Goal: Task Accomplishment & Management: Complete application form

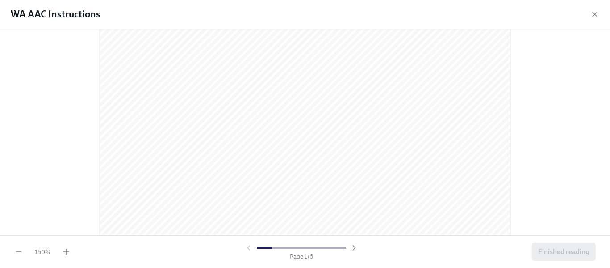
scroll to position [313, 0]
click at [15, 251] on icon "button" at bounding box center [18, 251] width 9 height 9
click at [21, 252] on icon "button" at bounding box center [18, 252] width 5 height 0
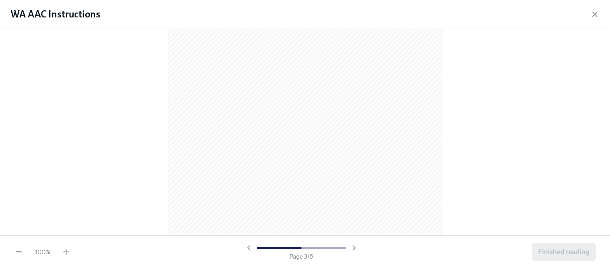
click at [21, 252] on icon "button" at bounding box center [18, 252] width 5 height 0
click at [66, 249] on icon "button" at bounding box center [66, 251] width 9 height 9
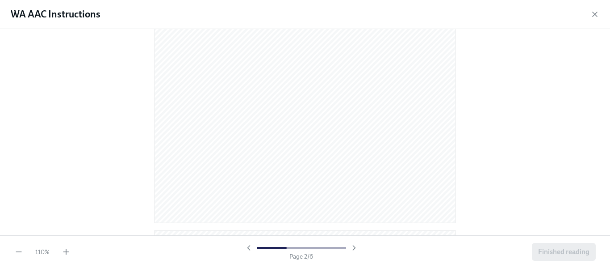
click at [391, 235] on div "110 % Page 2 / 6 Finished reading" at bounding box center [305, 251] width 610 height 33
click at [353, 248] on icon "button" at bounding box center [354, 247] width 9 height 9
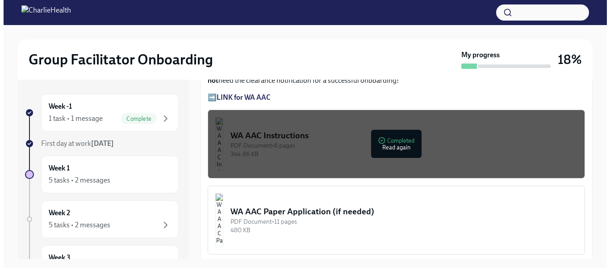
scroll to position [708, 0]
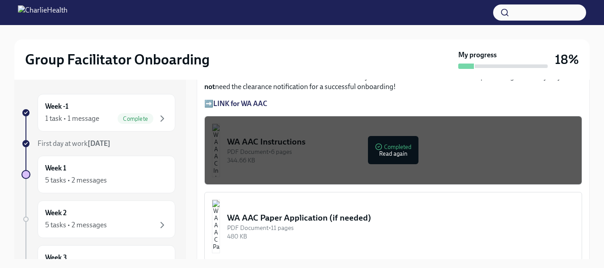
click at [392, 164] on button "WA AAC Instructions PDF Document • 6 pages 344.66 KB Completed Read again" at bounding box center [393, 150] width 378 height 69
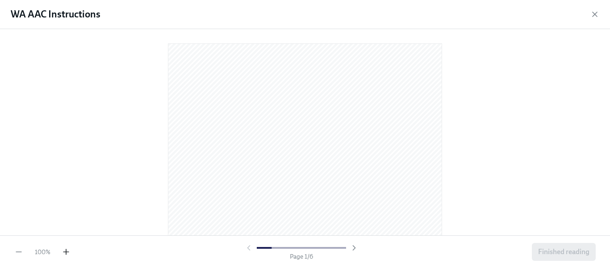
click at [65, 255] on icon "button" at bounding box center [66, 251] width 9 height 9
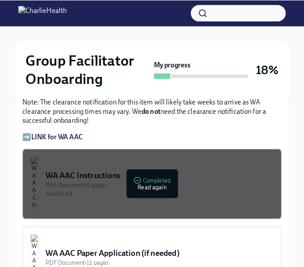
scroll to position [798, 0]
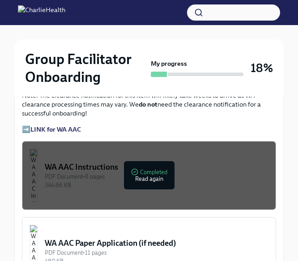
click at [153, 181] on div "344.66 KB" at bounding box center [156, 185] width 223 height 8
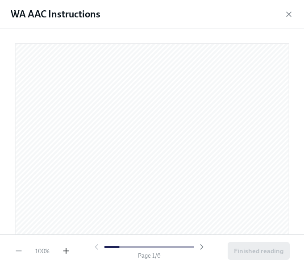
click at [67, 250] on icon "button" at bounding box center [66, 251] width 9 height 9
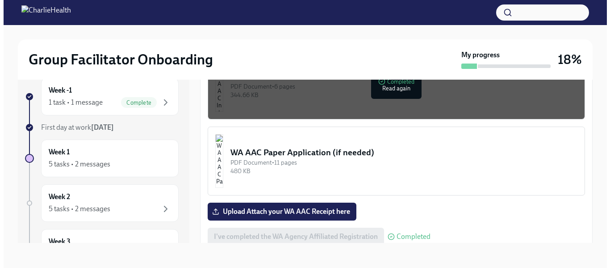
scroll to position [733, 0]
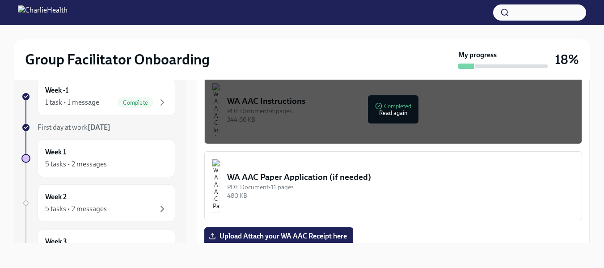
click at [395, 115] on div "344.66 KB" at bounding box center [400, 119] width 347 height 8
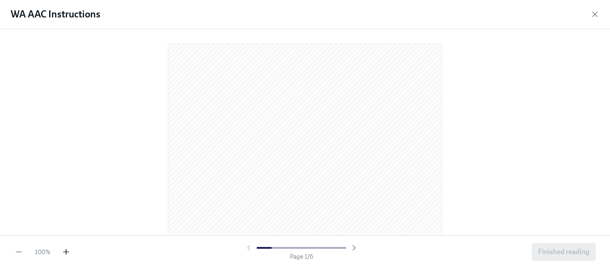
click at [65, 253] on icon "button" at bounding box center [66, 251] width 9 height 9
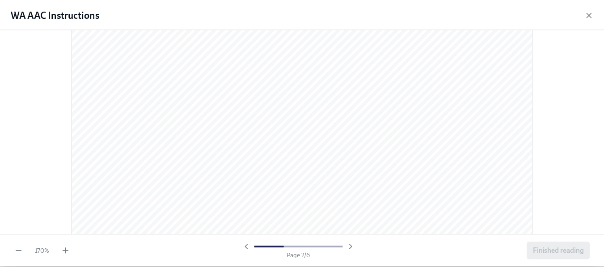
scroll to position [0, 0]
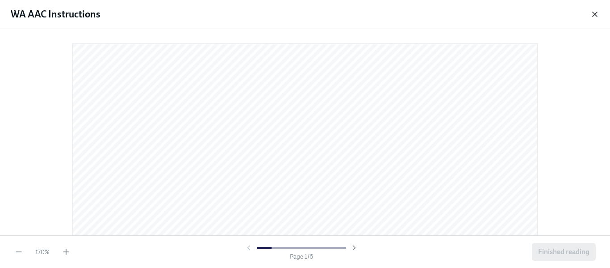
click at [594, 14] on icon "button" at bounding box center [595, 14] width 9 height 9
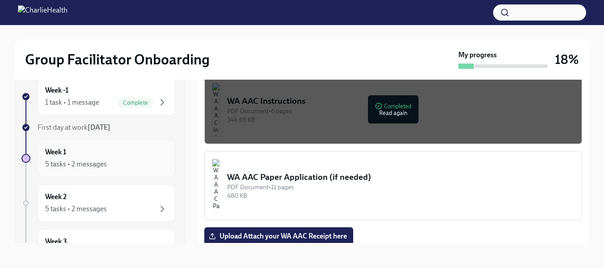
click at [66, 162] on div "5 tasks • 2 messages" at bounding box center [76, 164] width 62 height 10
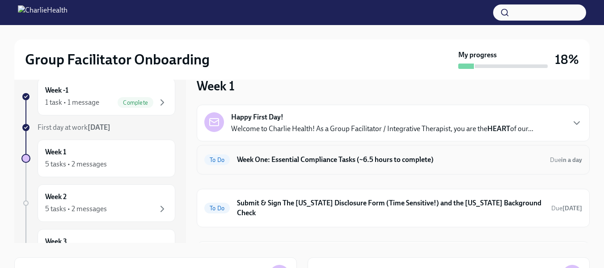
click at [328, 159] on h6 "Week One: Essential Compliance Tasks (~6.5 hours to complete)" at bounding box center [390, 160] width 306 height 10
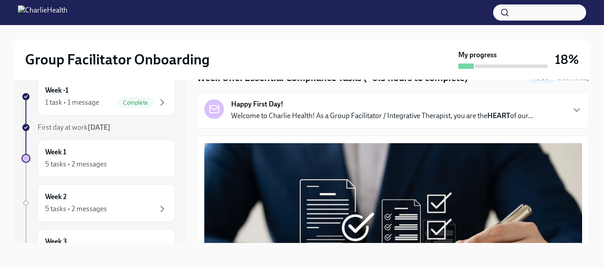
scroll to position [30, 0]
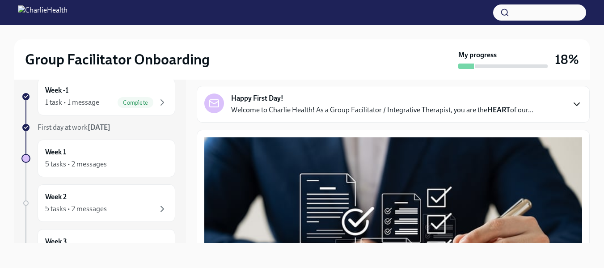
click at [573, 108] on icon "button" at bounding box center [576, 104] width 11 height 11
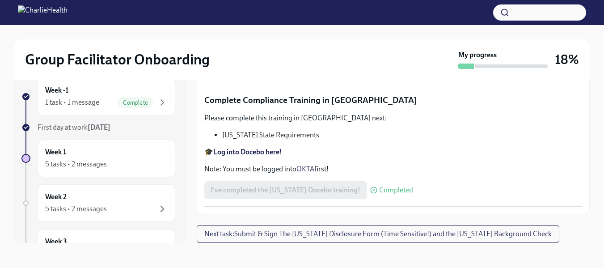
scroll to position [2452, 0]
click at [509, 232] on span "Next task : Submit & Sign The Utah Disclosure Form (Time Sensitive!) and the Lo…" at bounding box center [377, 233] width 347 height 9
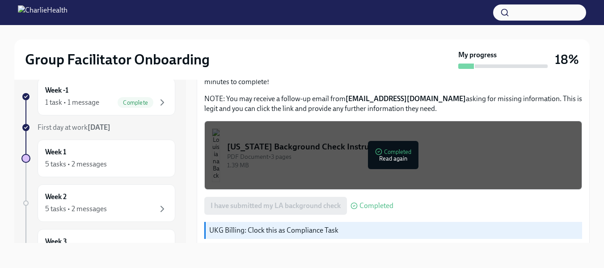
scroll to position [327, 0]
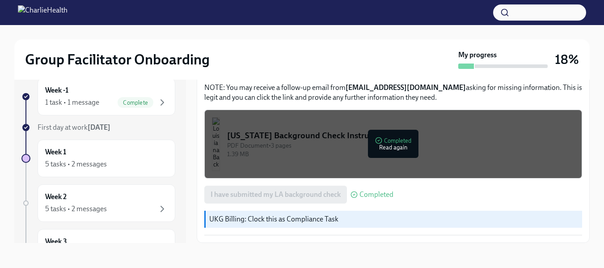
click at [379, 216] on p "UKG Billing: Clock this as Compliance Task" at bounding box center [393, 219] width 369 height 10
click at [93, 163] on div "5 tasks • 2 messages" at bounding box center [76, 164] width 62 height 10
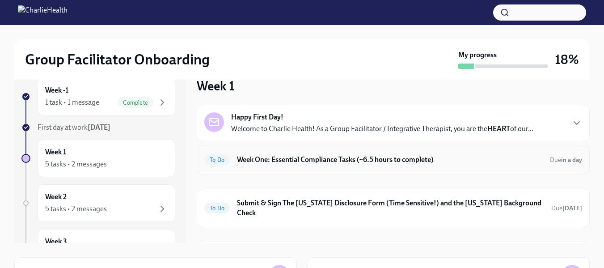
click at [253, 157] on h6 "Week One: Essential Compliance Tasks (~6.5 hours to complete)" at bounding box center [390, 160] width 306 height 10
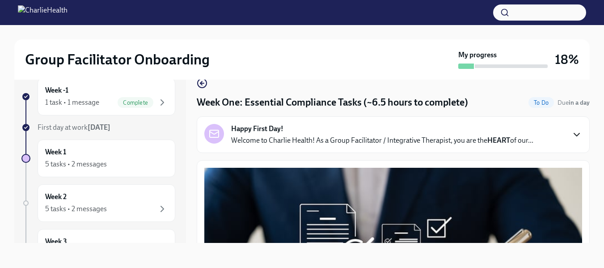
click at [571, 132] on icon "button" at bounding box center [576, 134] width 11 height 11
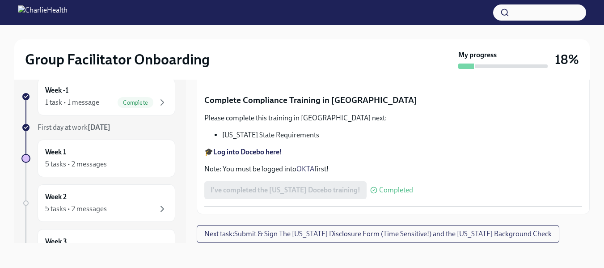
scroll to position [2452, 0]
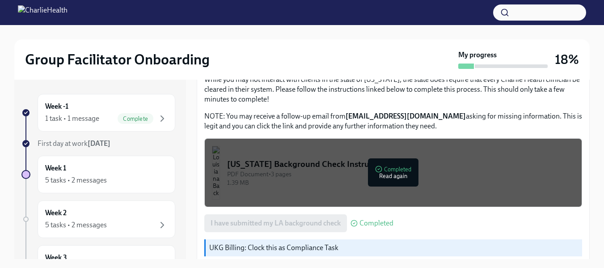
scroll to position [327, 0]
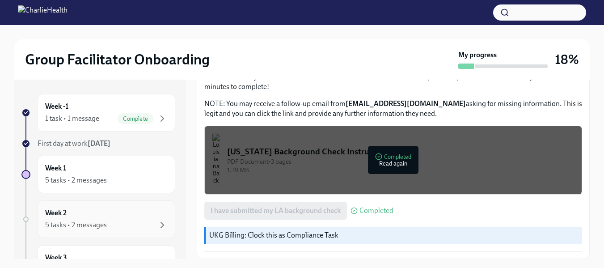
click at [94, 221] on div "5 tasks • 2 messages" at bounding box center [76, 225] width 62 height 10
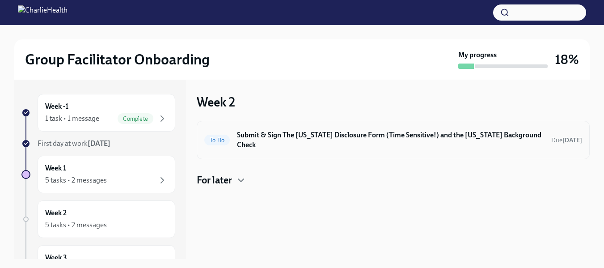
click at [241, 135] on h6 "Submit & Sign The [US_STATE] Disclosure Form (Time Sensitive!) and the [US_STAT…" at bounding box center [390, 140] width 307 height 20
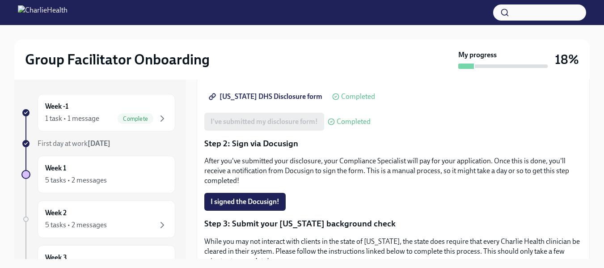
scroll to position [155, 0]
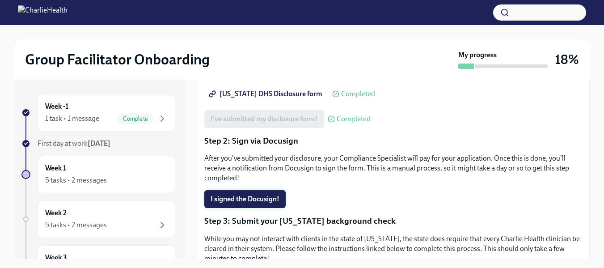
click at [265, 203] on span "I signed the Docusign!" at bounding box center [244, 198] width 69 height 9
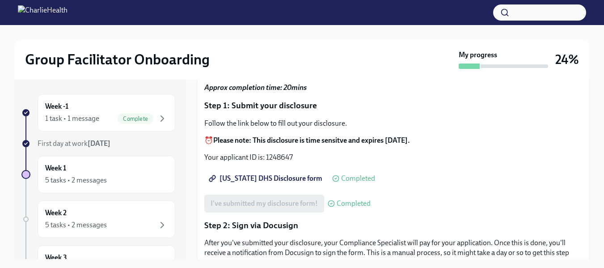
scroll to position [65, 0]
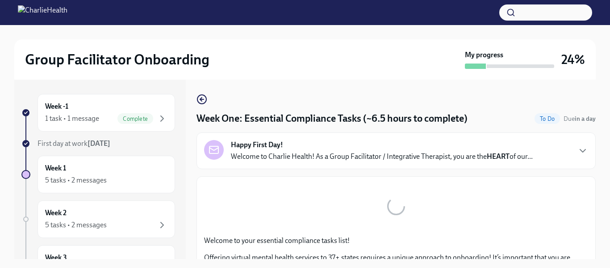
click at [118, 104] on div "Week -1 1 task • 1 message Complete First day at work [DATE] Week 1 5 tasks • 2…" at bounding box center [100, 169] width 172 height 179
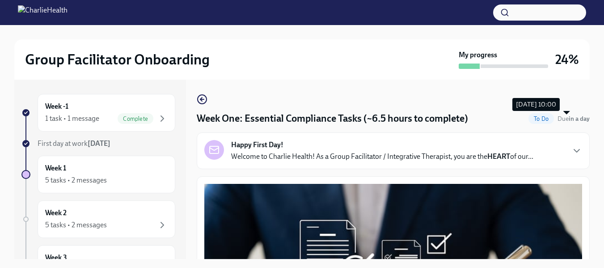
click at [568, 118] on strong "in a day" at bounding box center [578, 119] width 21 height 8
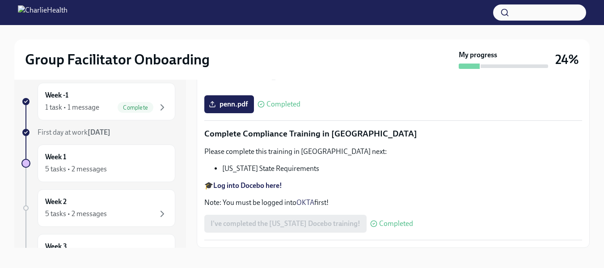
scroll to position [16, 0]
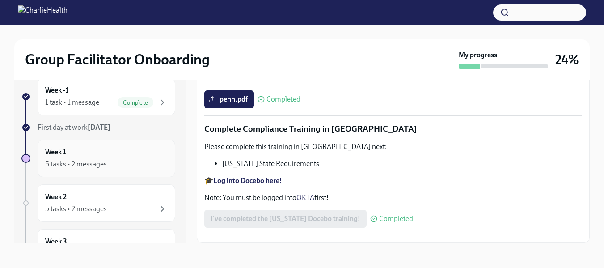
click at [80, 159] on div "5 tasks • 2 messages" at bounding box center [76, 164] width 62 height 10
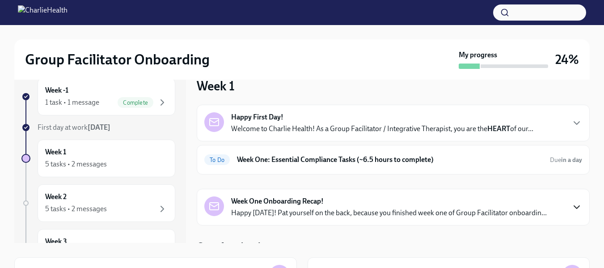
click at [571, 209] on icon "button" at bounding box center [576, 207] width 11 height 11
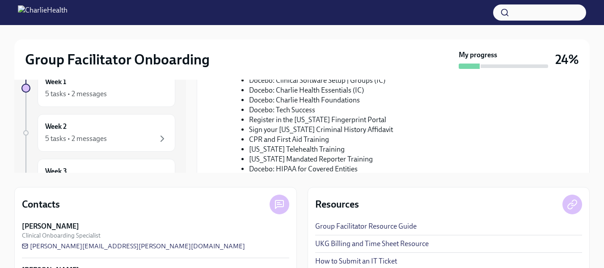
scroll to position [393, 0]
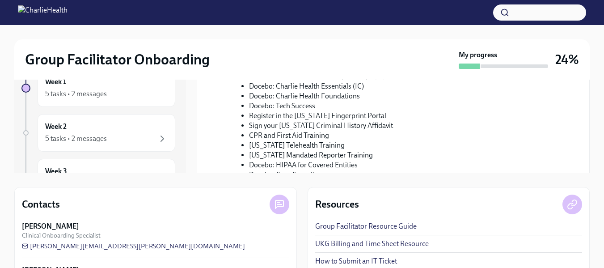
click at [279, 131] on li "CPR and First Aid Training" at bounding box center [408, 136] width 319 height 10
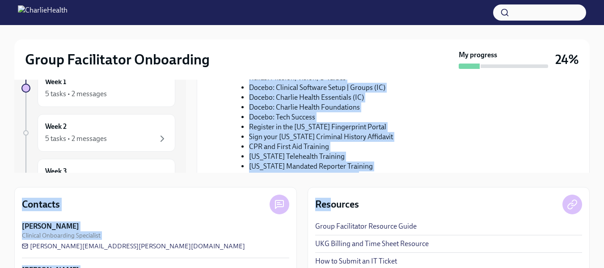
scroll to position [505, 0]
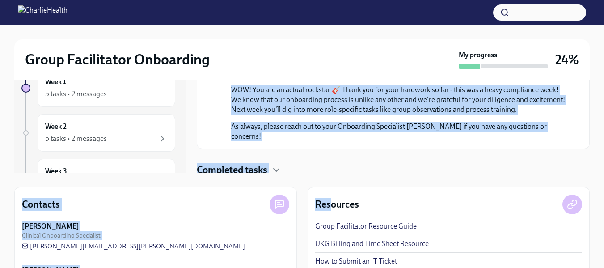
drag, startPoint x: 227, startPoint y: 104, endPoint x: 318, endPoint y: 128, distance: 94.0
copy div "Lore'i d sitam co adi eli seddo eiu tempor inci utlaboree dolo magn (al eni adm…"
